Goal: Find contact information: Obtain details needed to contact an individual or organization

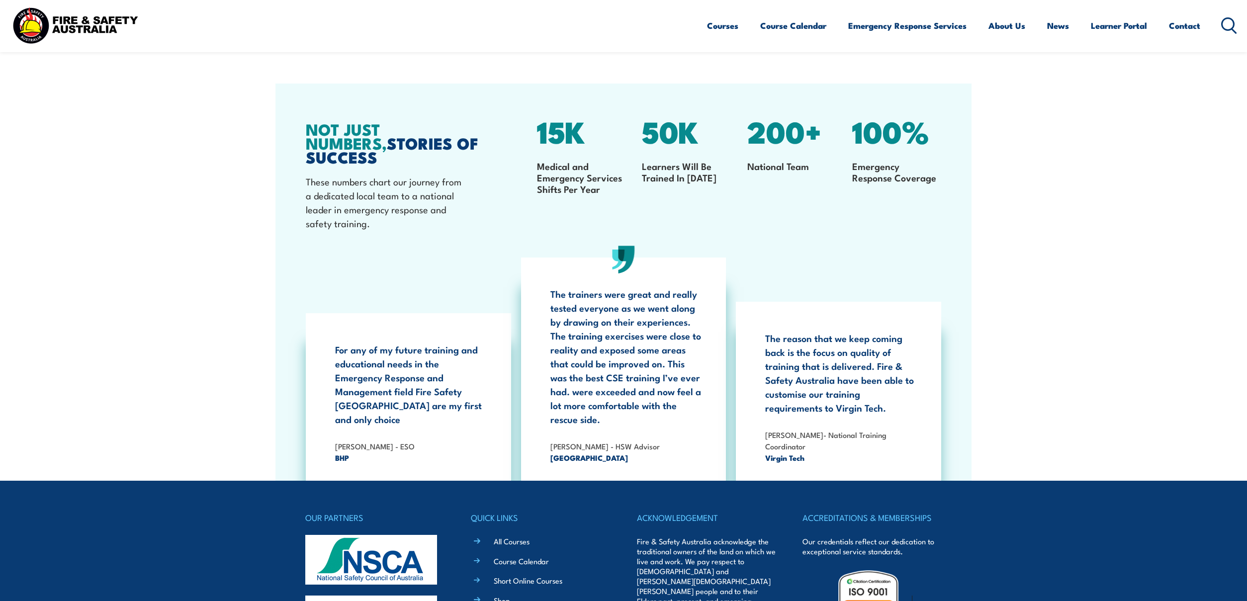
scroll to position [1882, 0]
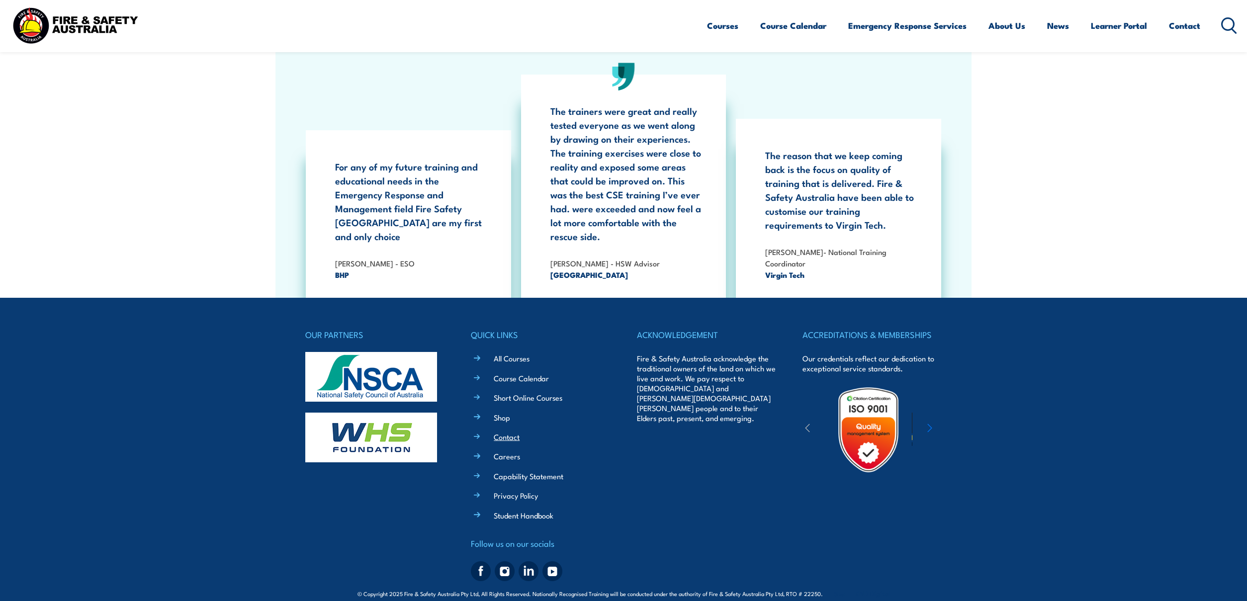
click at [504, 432] on link "Contact" at bounding box center [507, 437] width 26 height 10
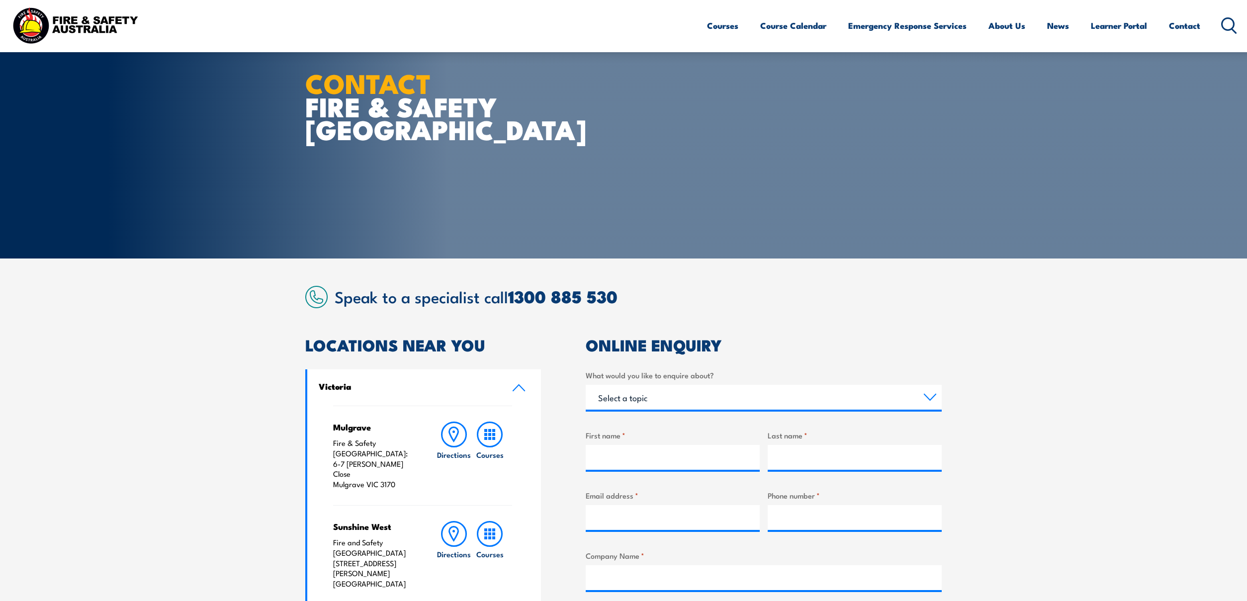
scroll to position [86, 0]
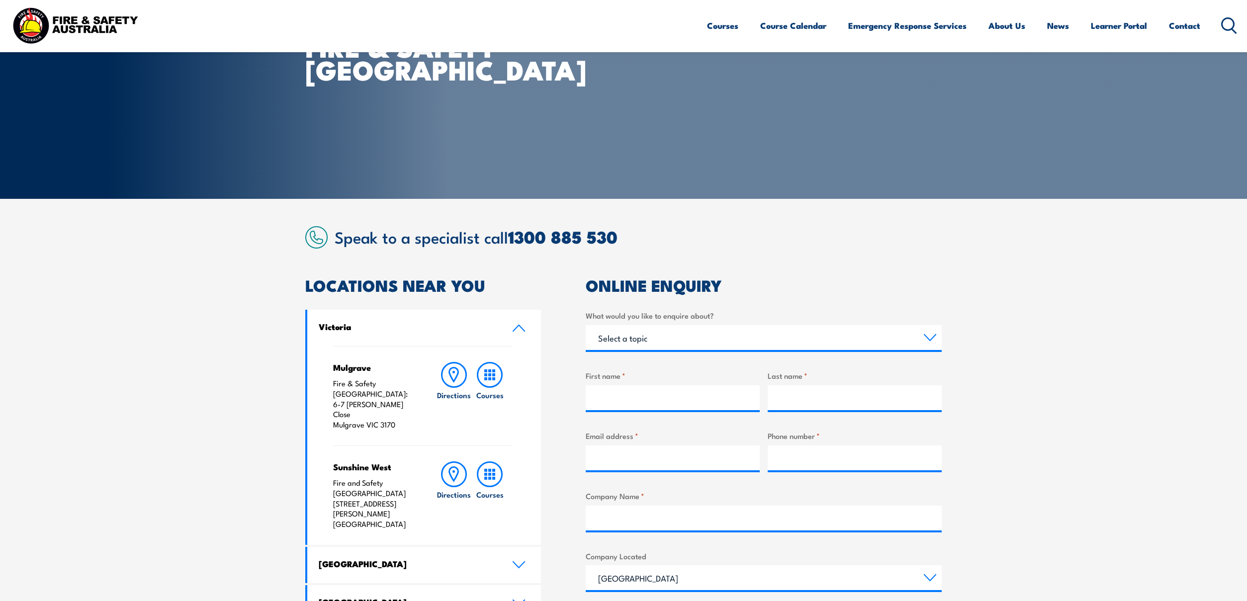
drag, startPoint x: 334, startPoint y: 394, endPoint x: 409, endPoint y: 406, distance: 75.4
click at [409, 406] on p "Fire & Safety [GEOGRAPHIC_DATA]: [STREET_ADDRESS][PERSON_NAME]" at bounding box center [374, 404] width 83 height 52
copy p "[STREET_ADDRESS][PERSON_NAME]"
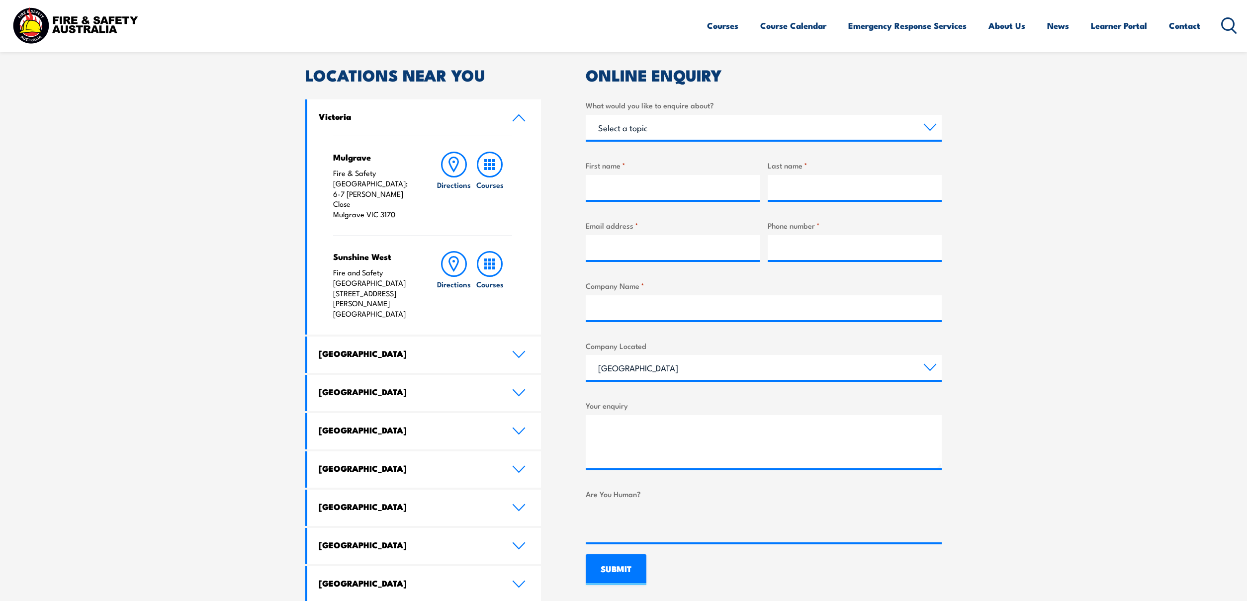
scroll to position [294, 0]
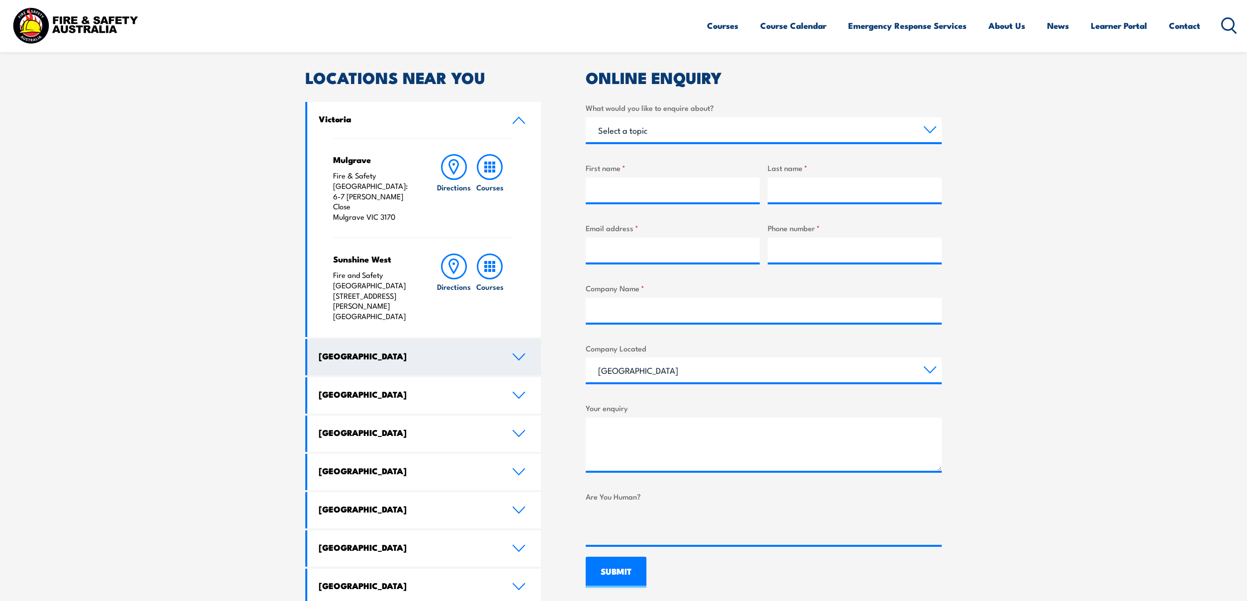
click at [402, 350] on h4 "[GEOGRAPHIC_DATA]" at bounding box center [408, 355] width 178 height 11
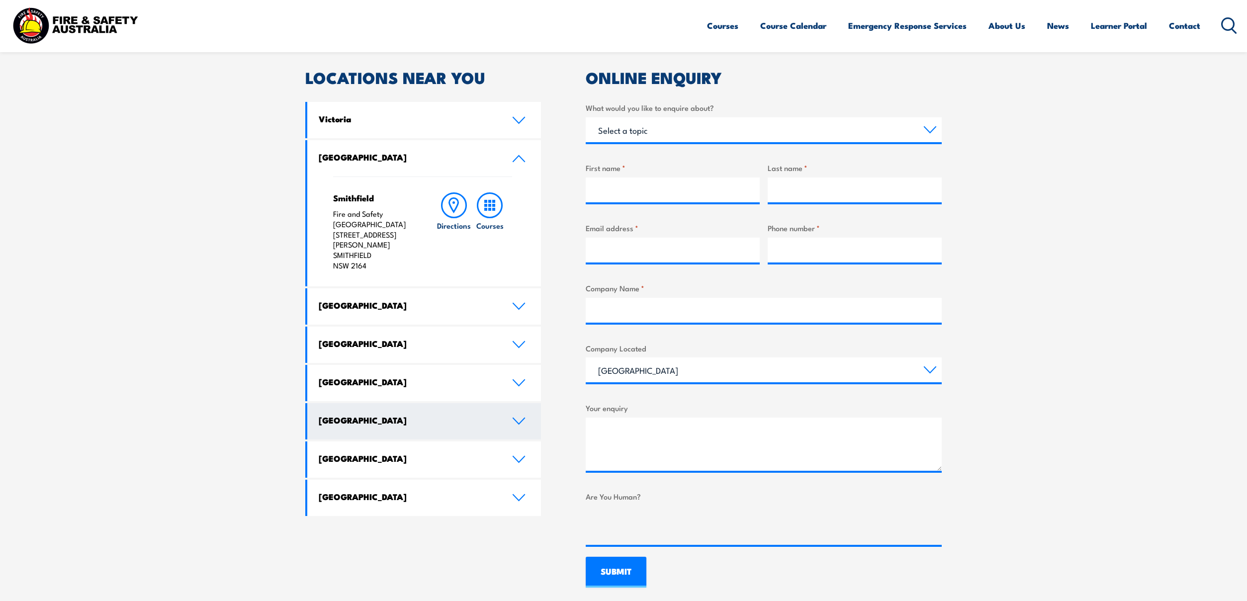
click at [360, 415] on h4 "[GEOGRAPHIC_DATA]" at bounding box center [408, 420] width 178 height 11
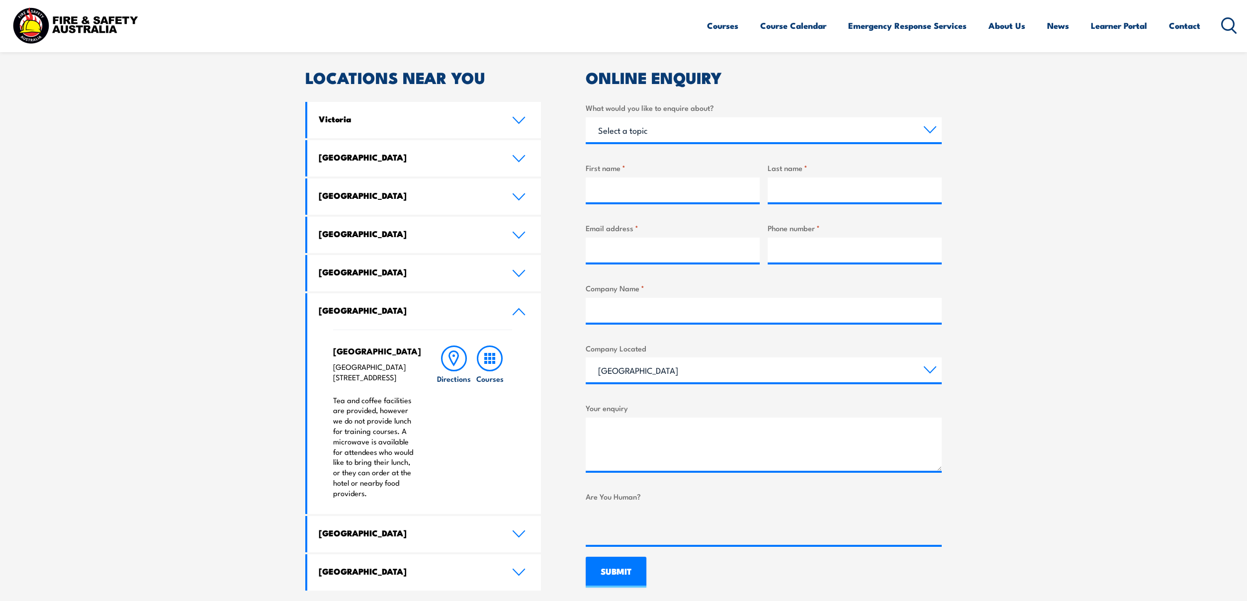
click at [341, 305] on h4 "[GEOGRAPHIC_DATA]" at bounding box center [408, 310] width 178 height 11
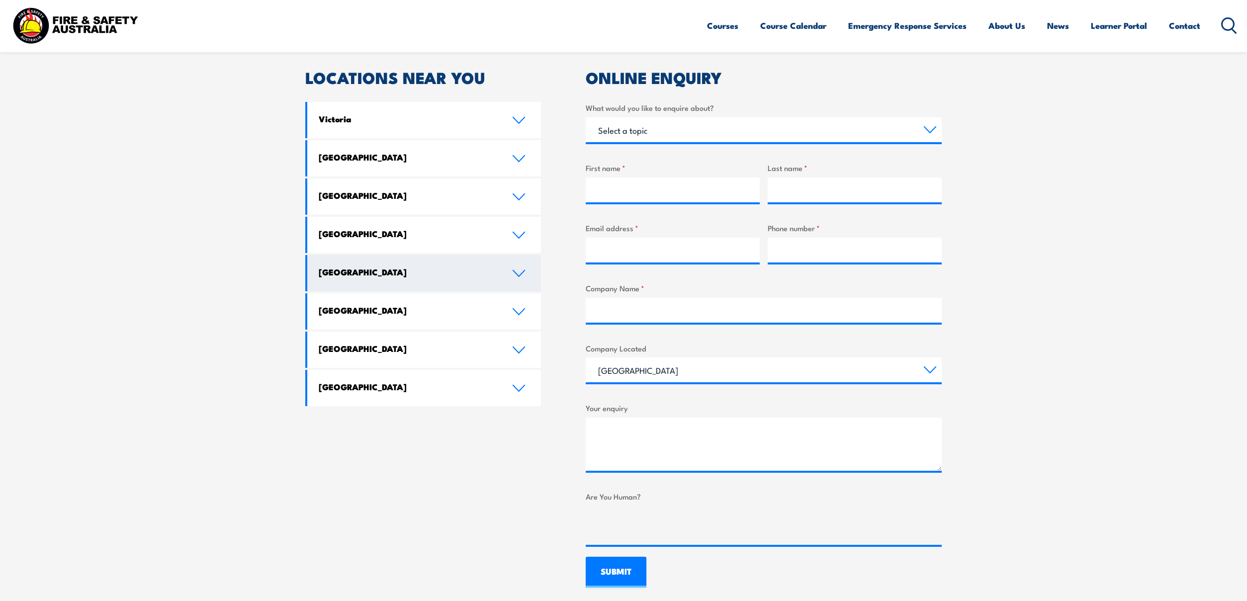
click at [358, 280] on link "[GEOGRAPHIC_DATA]" at bounding box center [424, 273] width 234 height 36
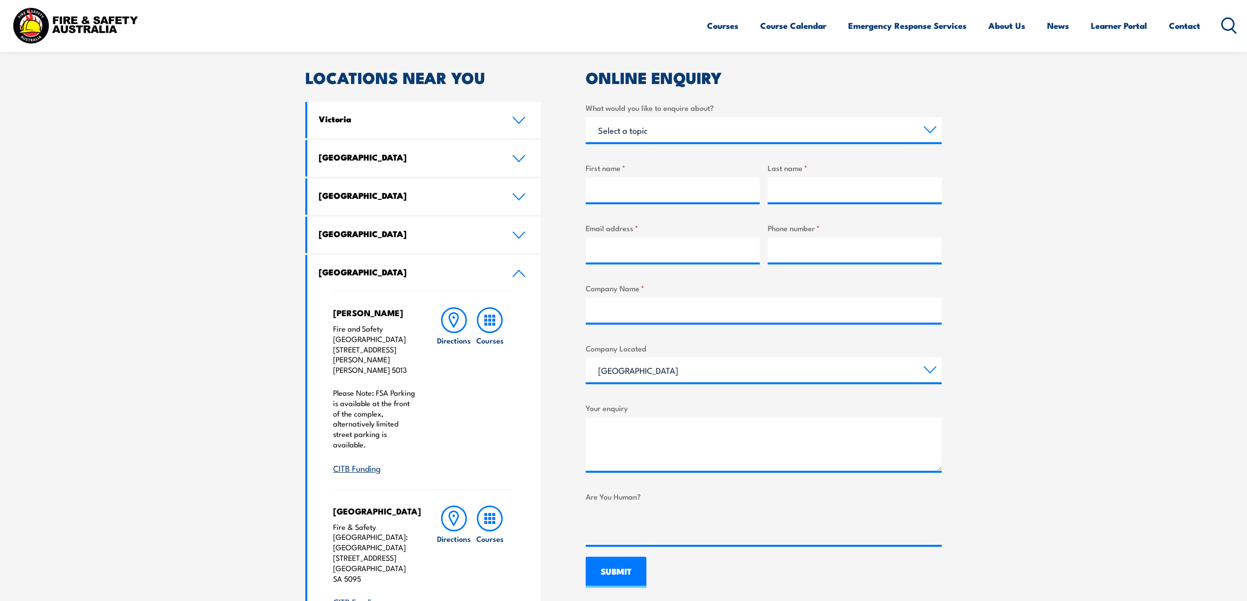
click at [364, 274] on h4 "[GEOGRAPHIC_DATA]" at bounding box center [408, 271] width 178 height 11
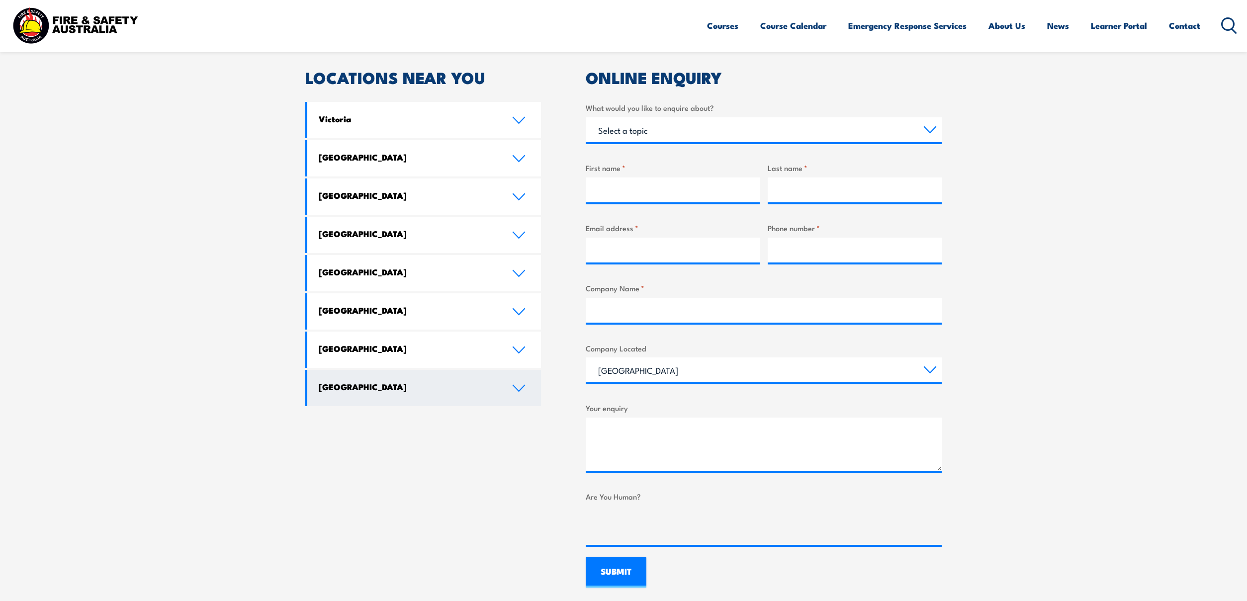
click at [422, 383] on h4 "[GEOGRAPHIC_DATA]" at bounding box center [408, 386] width 178 height 11
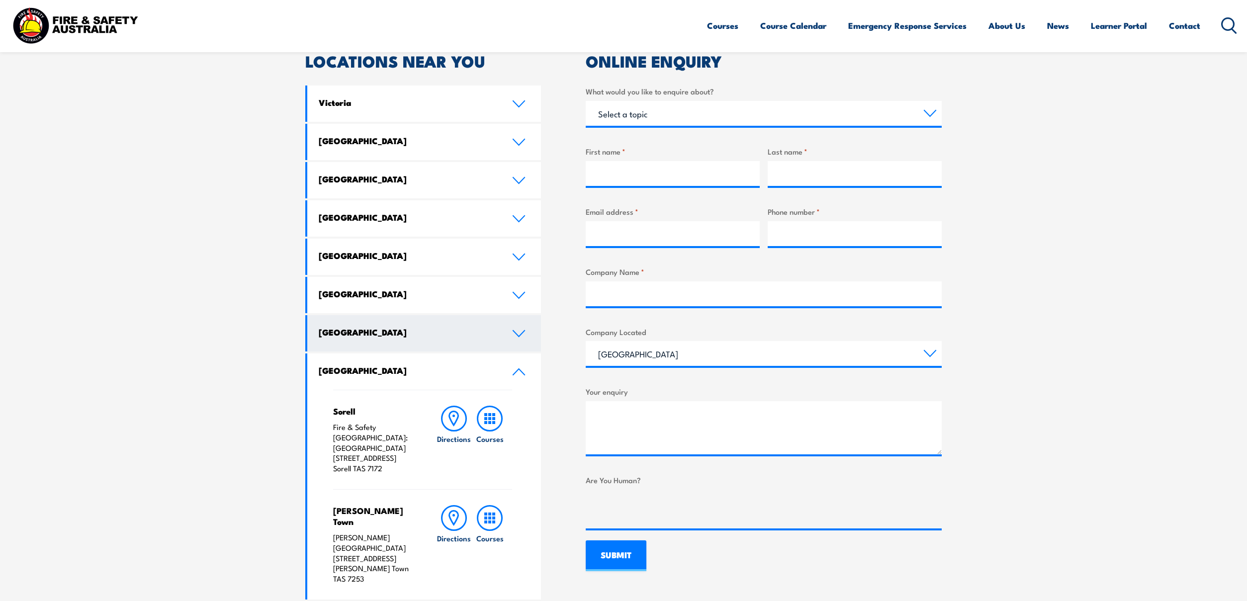
scroll to position [312, 0]
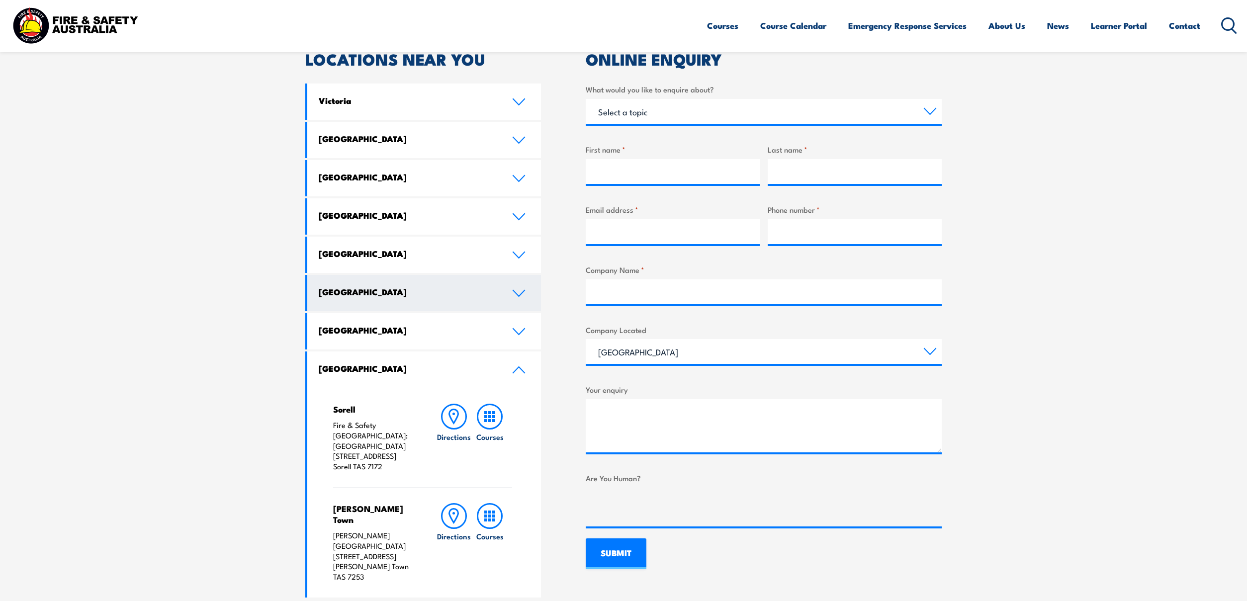
click at [361, 290] on h4 "[GEOGRAPHIC_DATA]" at bounding box center [408, 291] width 178 height 11
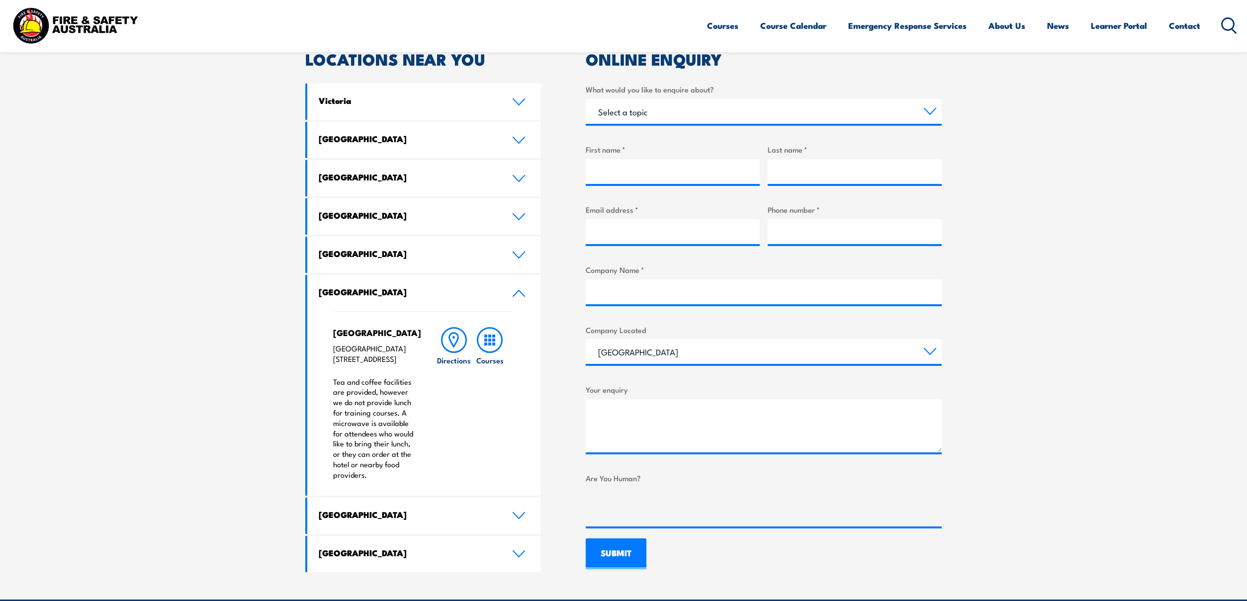
click at [364, 288] on h4 "[GEOGRAPHIC_DATA]" at bounding box center [408, 291] width 178 height 11
